Goal: Information Seeking & Learning: Learn about a topic

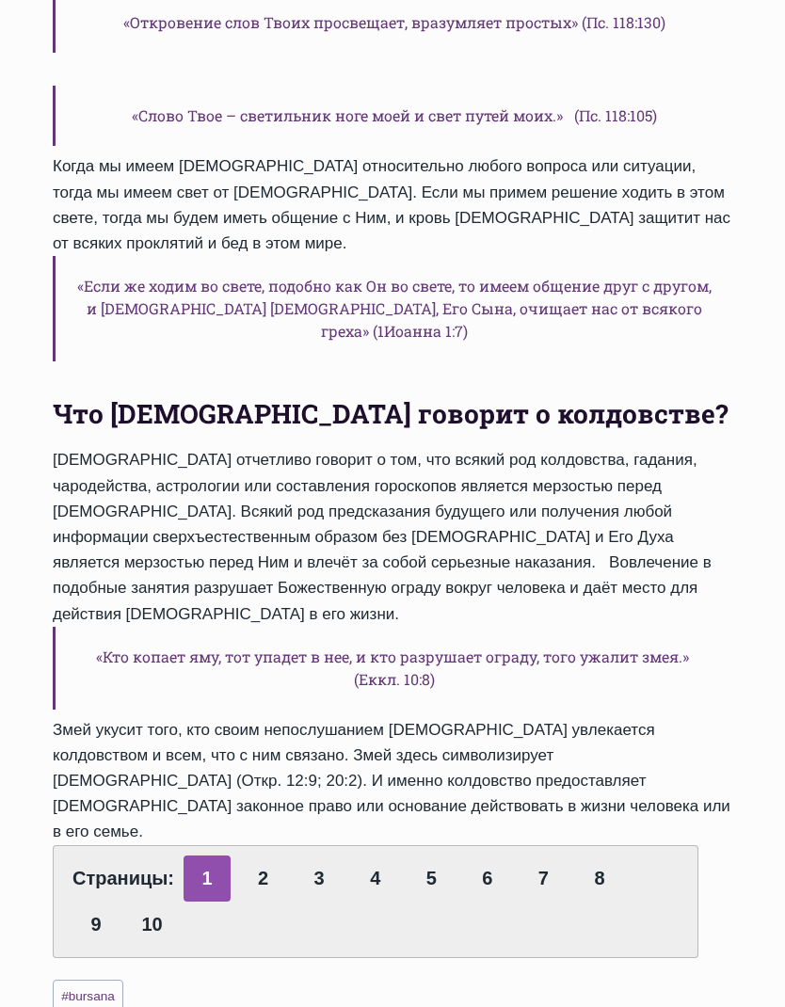
scroll to position [508, 0]
click at [268, 855] on link "2" at bounding box center [263, 878] width 47 height 46
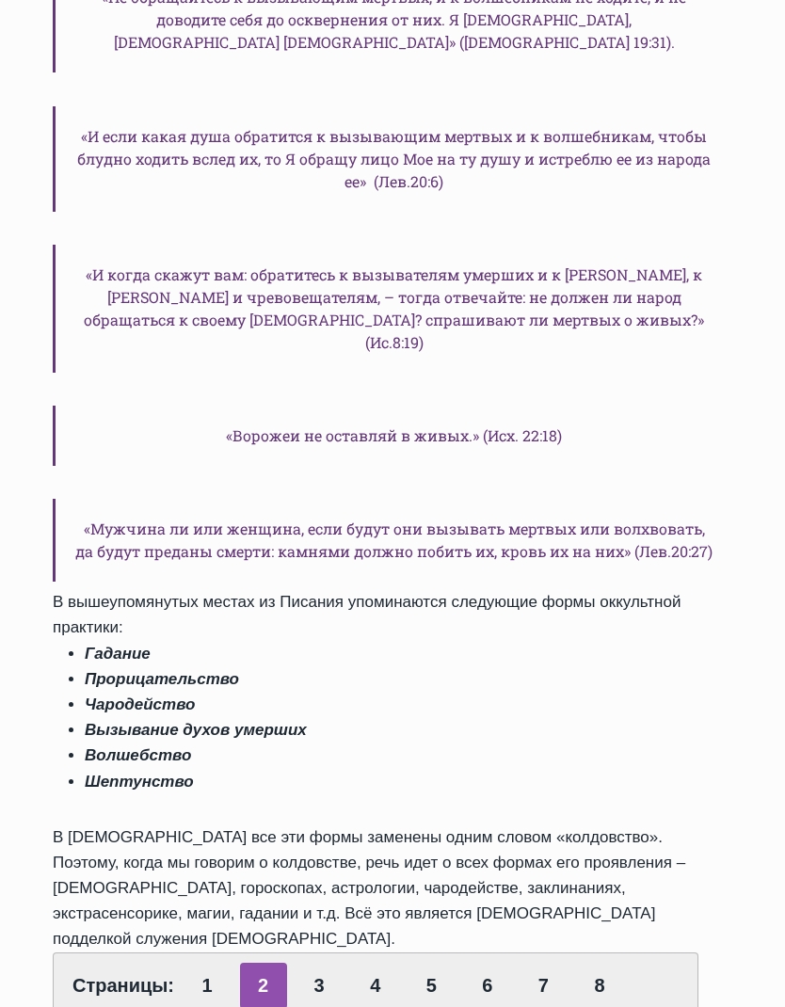
scroll to position [1012, 0]
click at [323, 963] on link "3" at bounding box center [318, 986] width 47 height 46
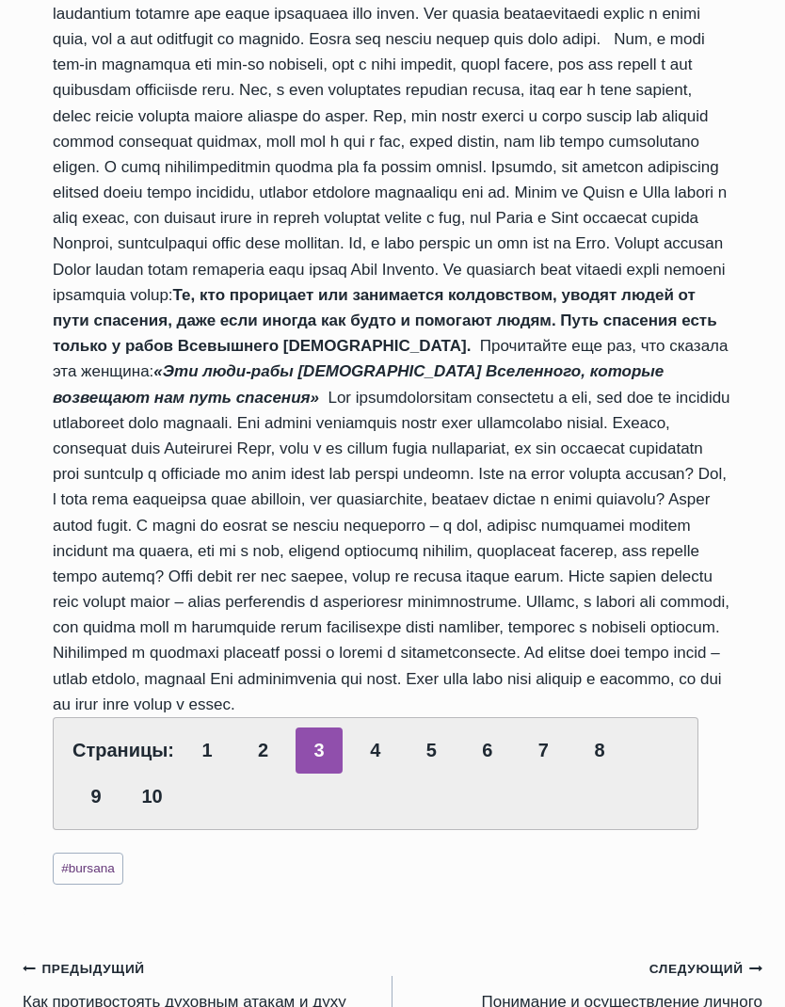
scroll to position [3110, 0]
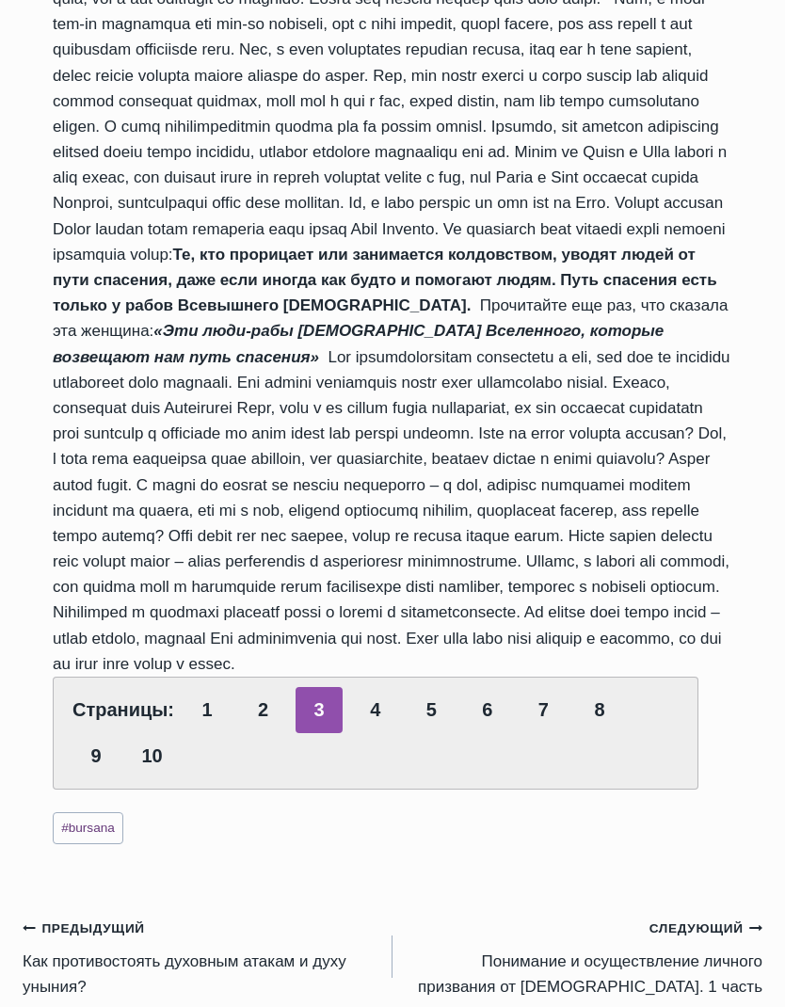
click at [380, 734] on link "4" at bounding box center [375, 711] width 47 height 46
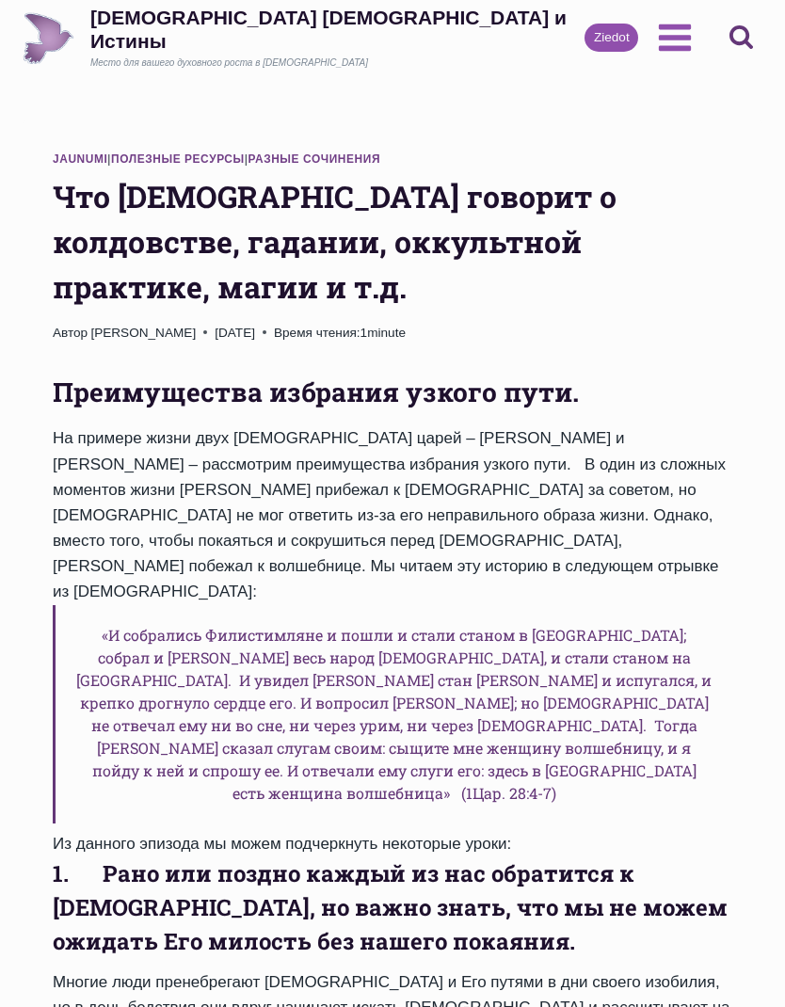
scroll to position [45, 0]
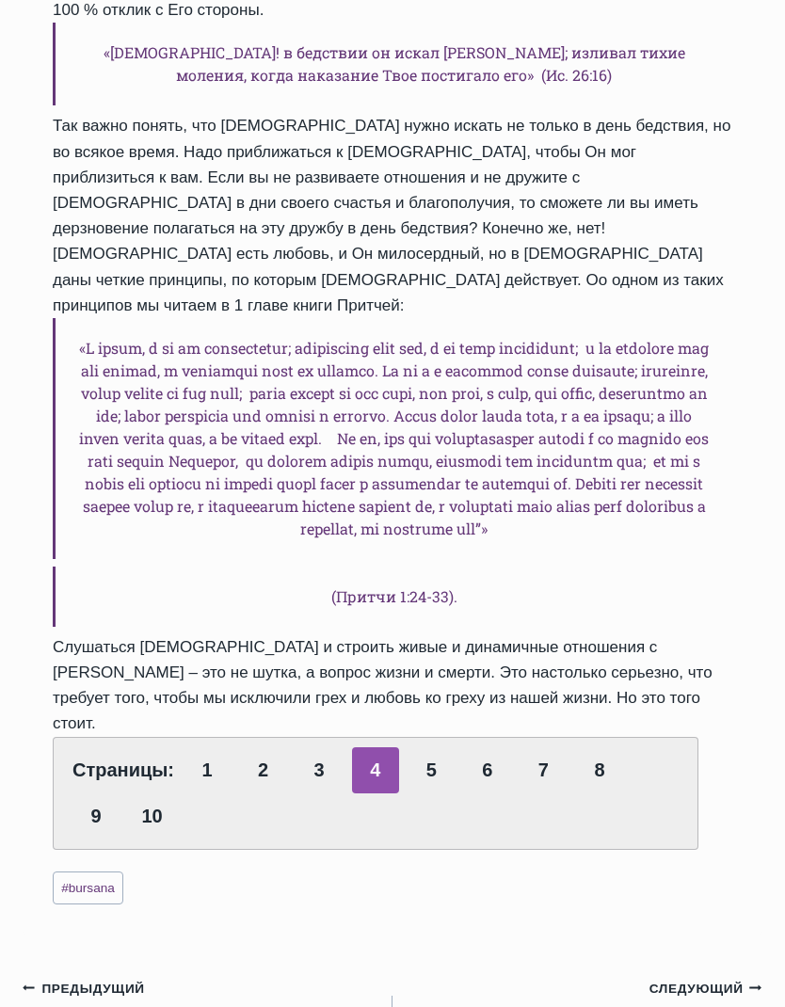
scroll to position [1028, 0]
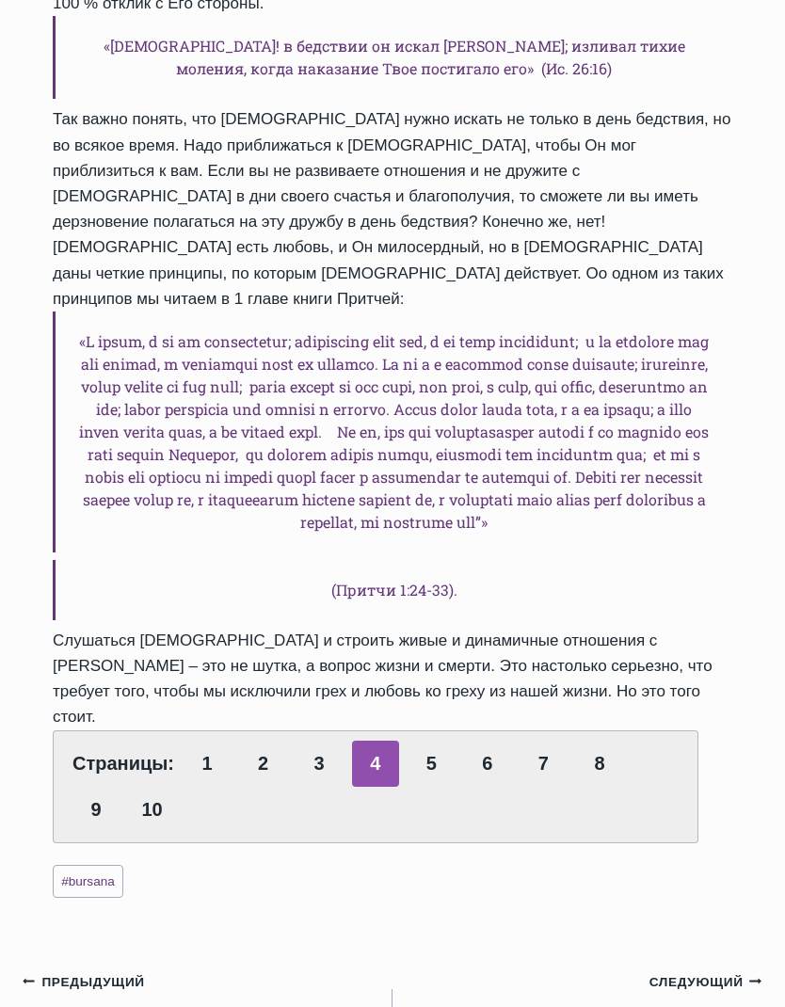
click at [432, 741] on link "5" at bounding box center [430, 764] width 47 height 46
